Goal: Task Accomplishment & Management: Use online tool/utility

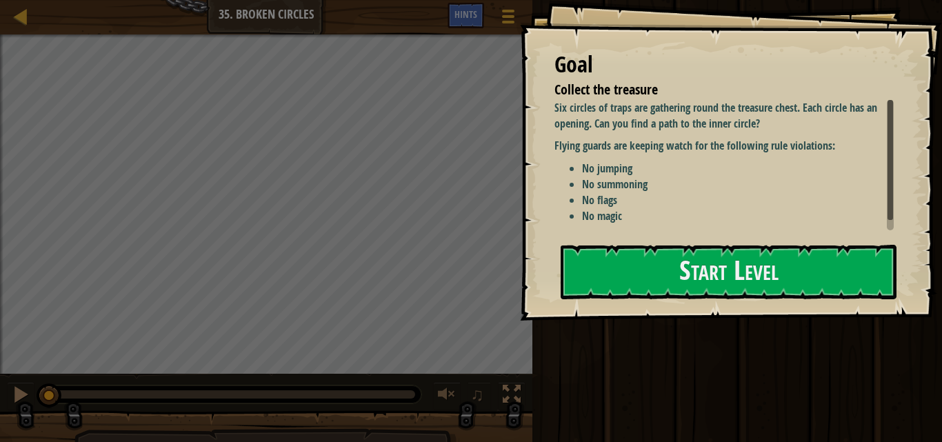
click at [652, 213] on li "No magic" at bounding box center [743, 216] width 322 height 16
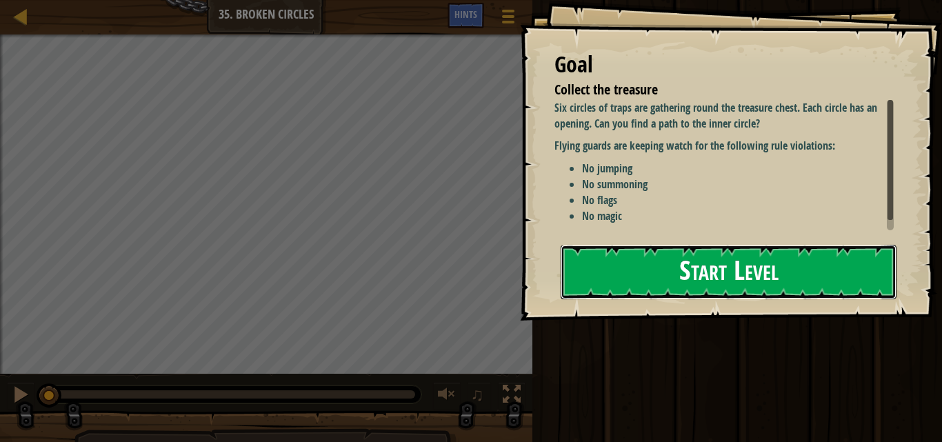
click at [661, 266] on button "Start Level" at bounding box center [728, 272] width 336 height 54
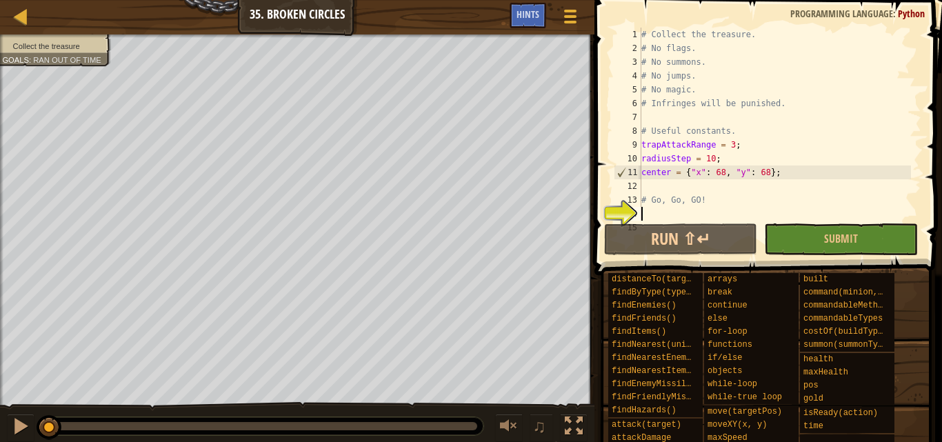
scroll to position [14, 0]
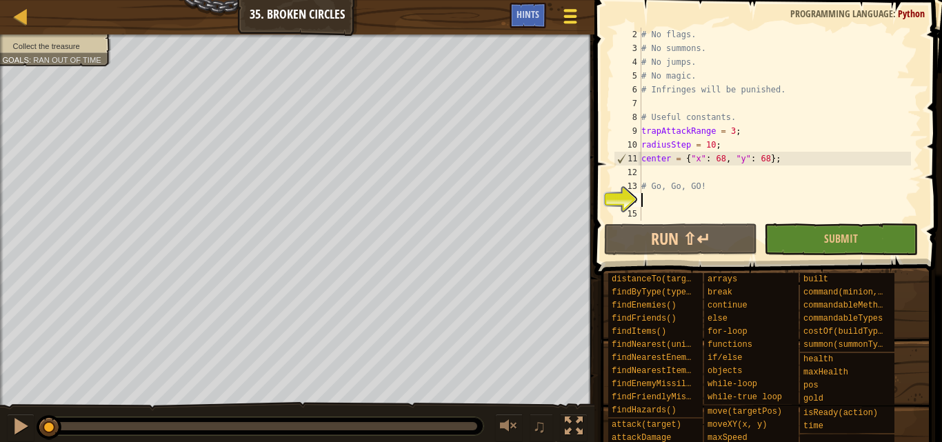
click at [565, 21] on span at bounding box center [569, 22] width 13 height 3
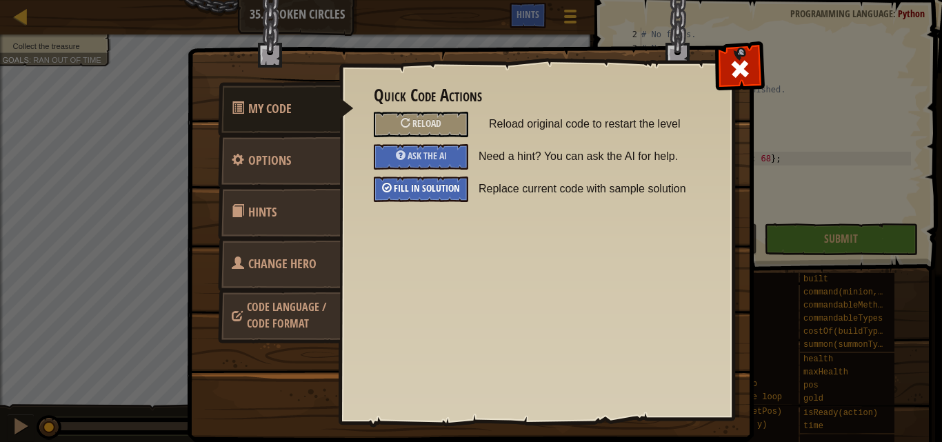
click at [409, 195] on div "Fill in solution" at bounding box center [421, 189] width 94 height 26
click at [742, 79] on span at bounding box center [740, 69] width 22 height 22
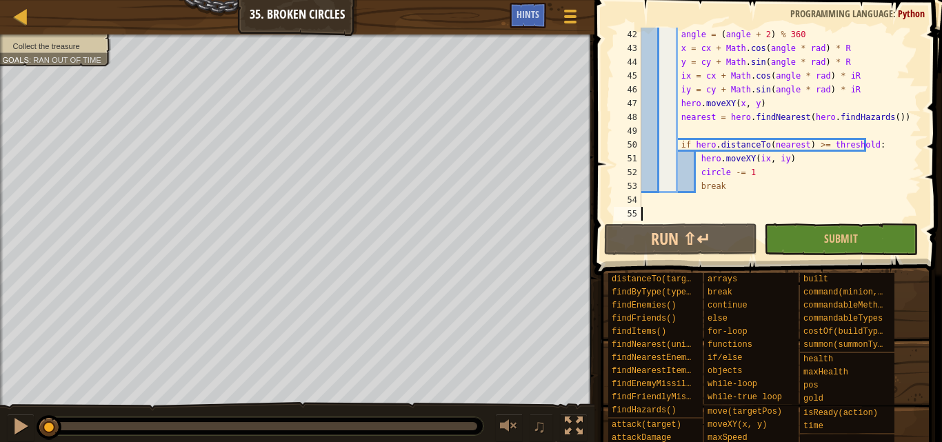
scroll to position [565, 0]
click at [663, 236] on button "Run ⇧↵" at bounding box center [681, 239] width 154 height 32
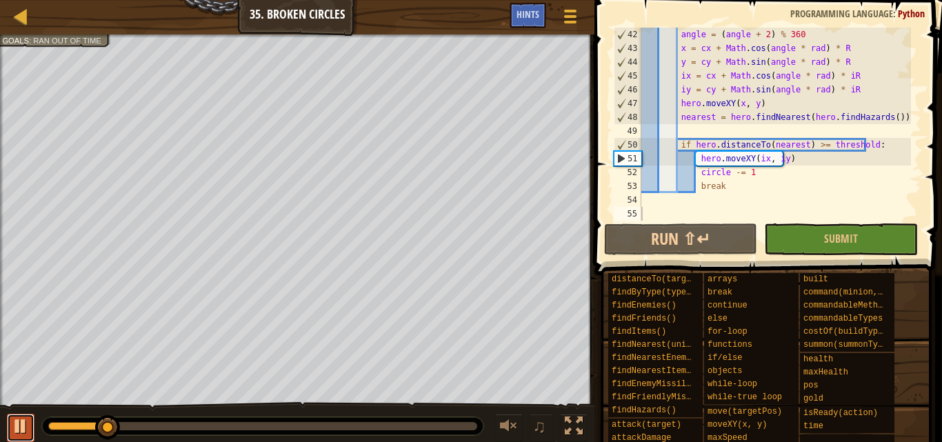
click at [7, 425] on button at bounding box center [21, 428] width 28 height 28
click at [723, 139] on div "angle = ( angle + 2 ) % 360 x = cx + Math . cos ( angle * rad ) * R y = cy + Ma…" at bounding box center [774, 138] width 272 height 221
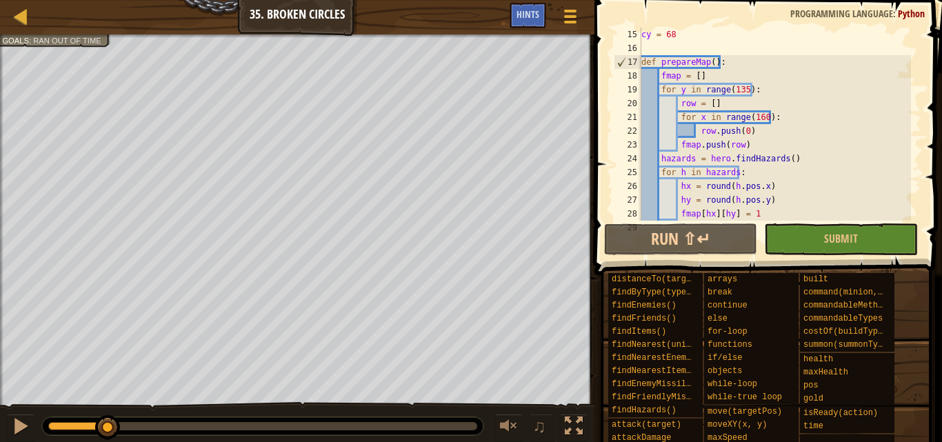
scroll to position [0, 0]
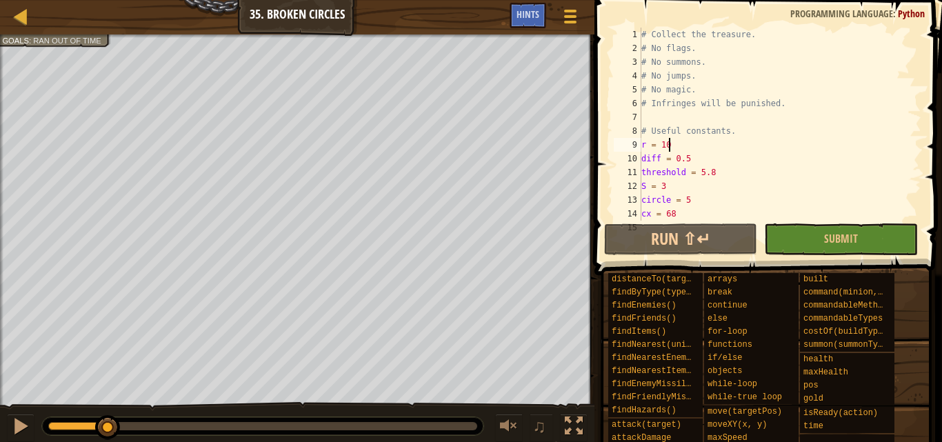
click at [723, 139] on div "# Collect the treasure. # No flags. # No summons. # No jumps. # No magic. # Inf…" at bounding box center [774, 138] width 272 height 221
type textarea "r = 10"
